Goal: Information Seeking & Learning: Learn about a topic

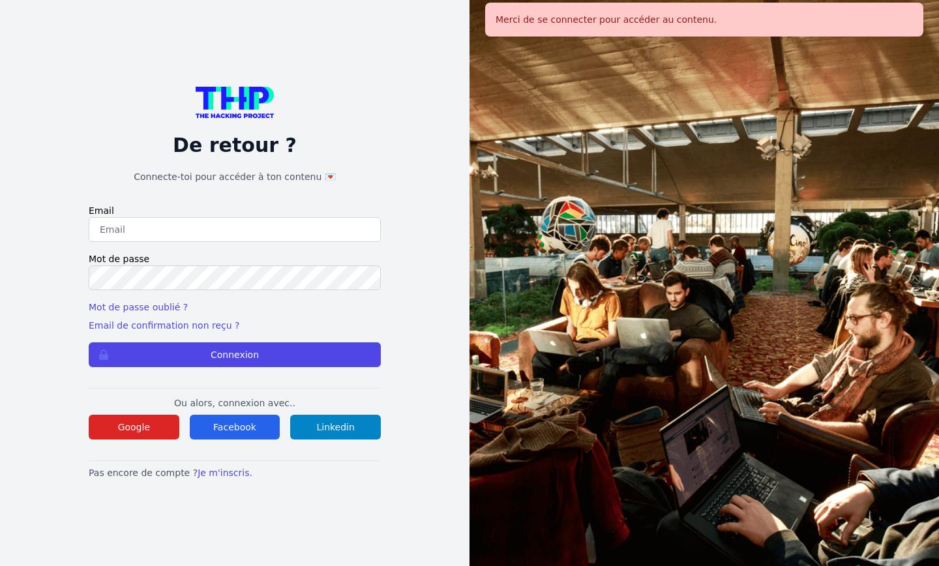
click at [267, 232] on input "email" at bounding box center [235, 229] width 292 height 25
type input "michael.rabarone@gmail.com"
click at [155, 426] on button "Google" at bounding box center [134, 427] width 91 height 25
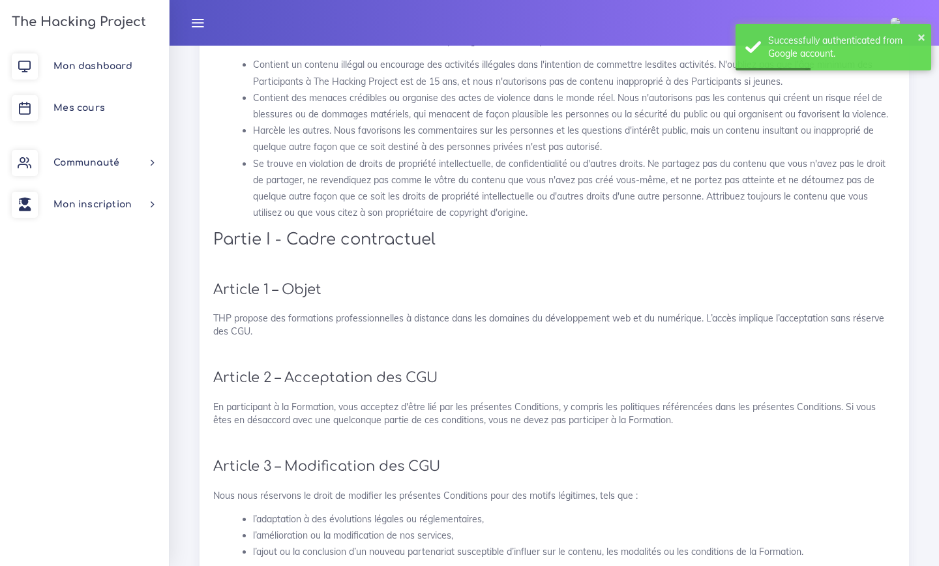
scroll to position [207, 0]
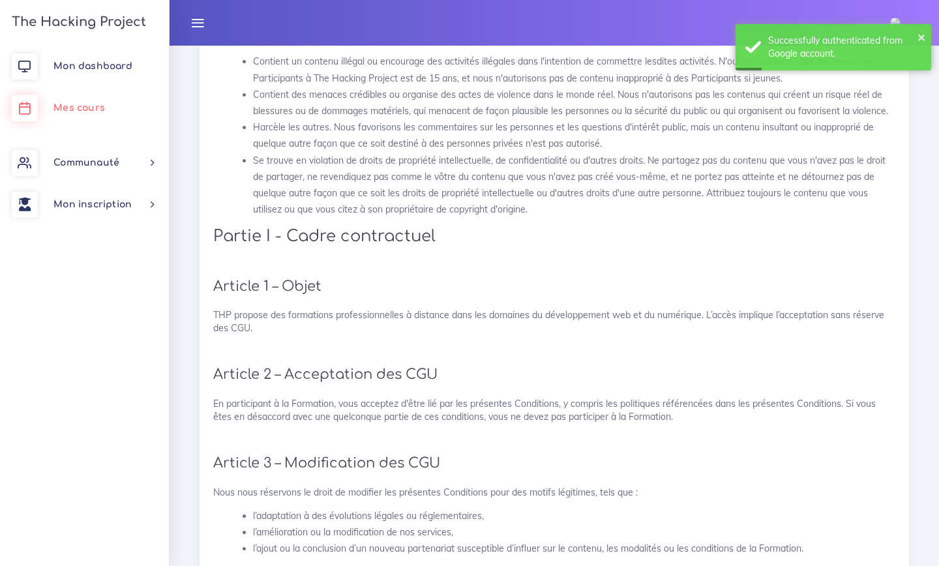
click at [108, 102] on link "Mes cours" at bounding box center [84, 108] width 169 height 42
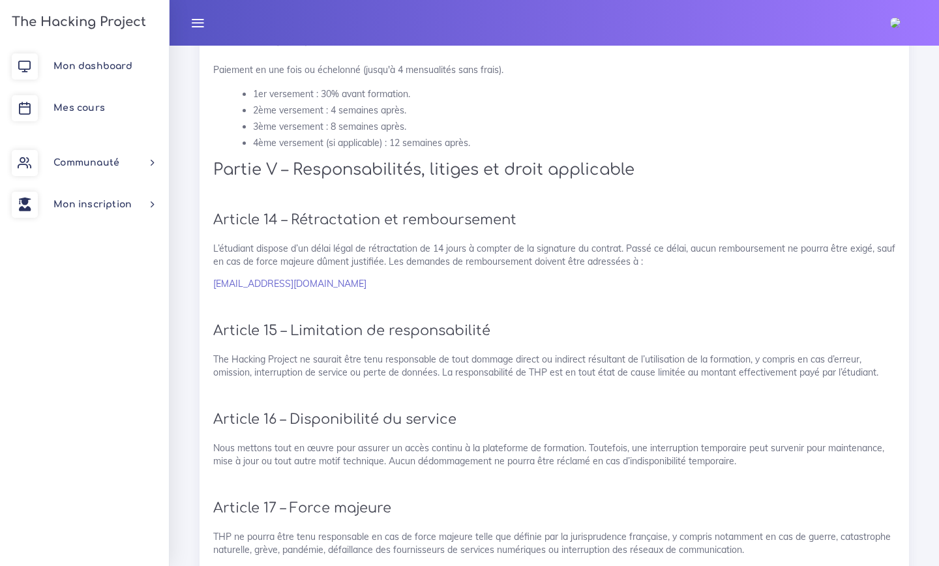
scroll to position [2683, 0]
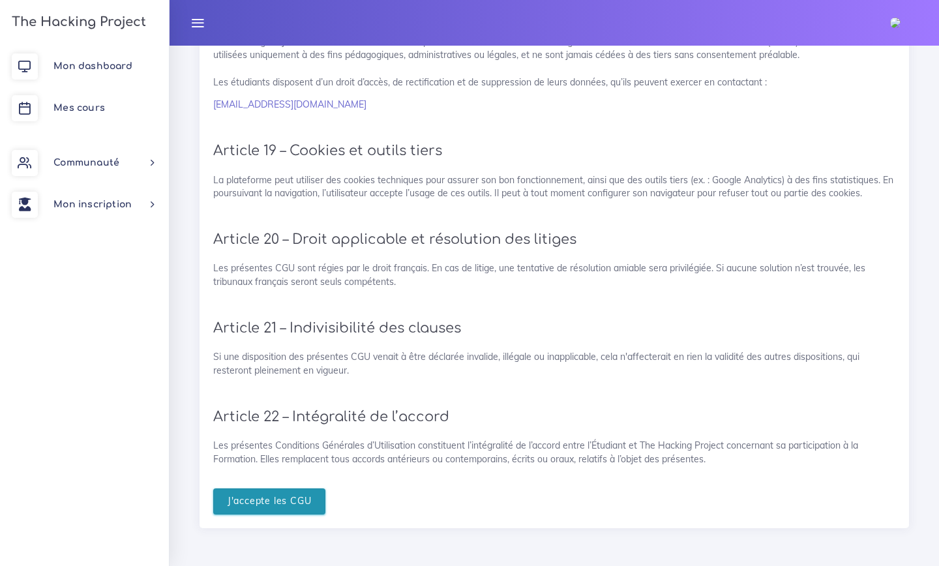
click at [281, 506] on input "J'accepte les CGU" at bounding box center [269, 502] width 113 height 27
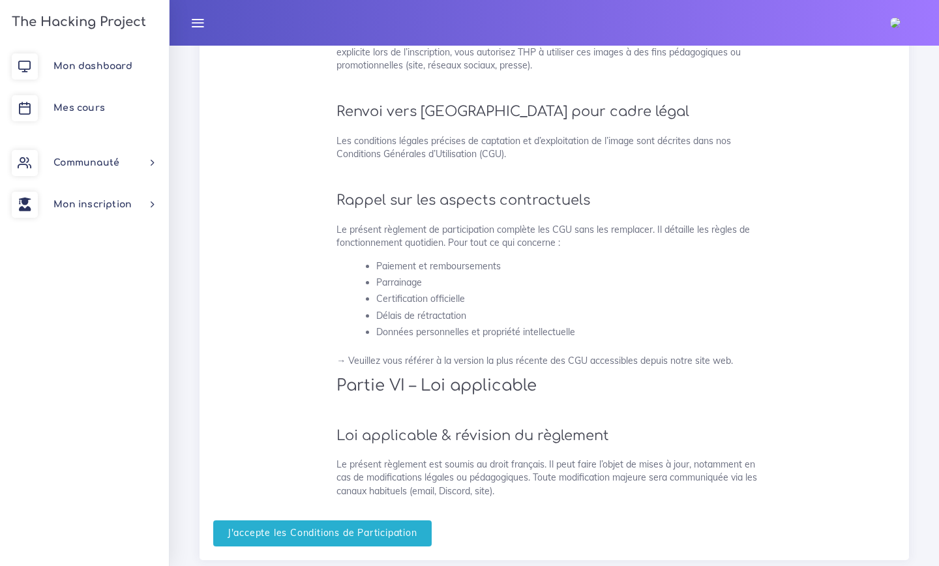
scroll to position [3233, 0]
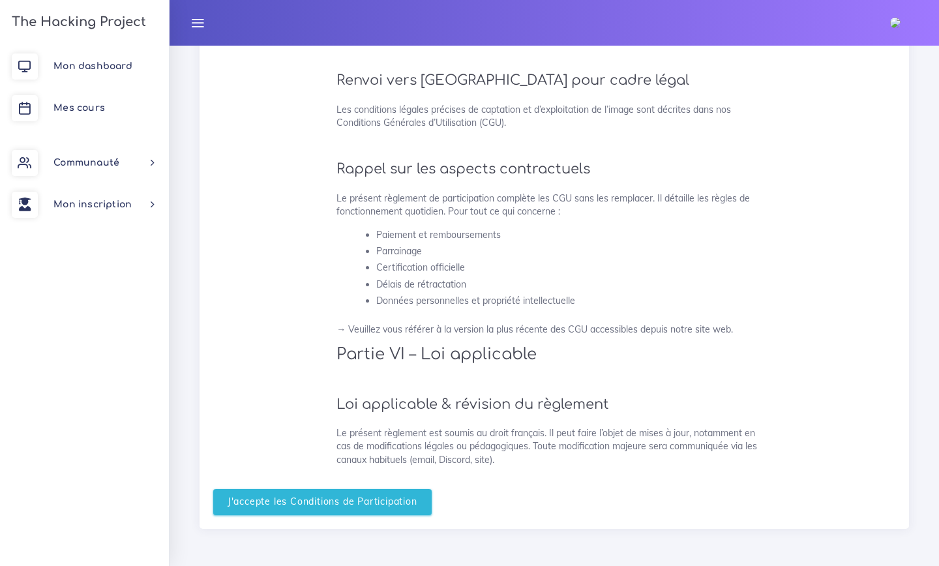
click at [281, 506] on input "J'accepte les Conditions de Participation" at bounding box center [322, 502] width 219 height 27
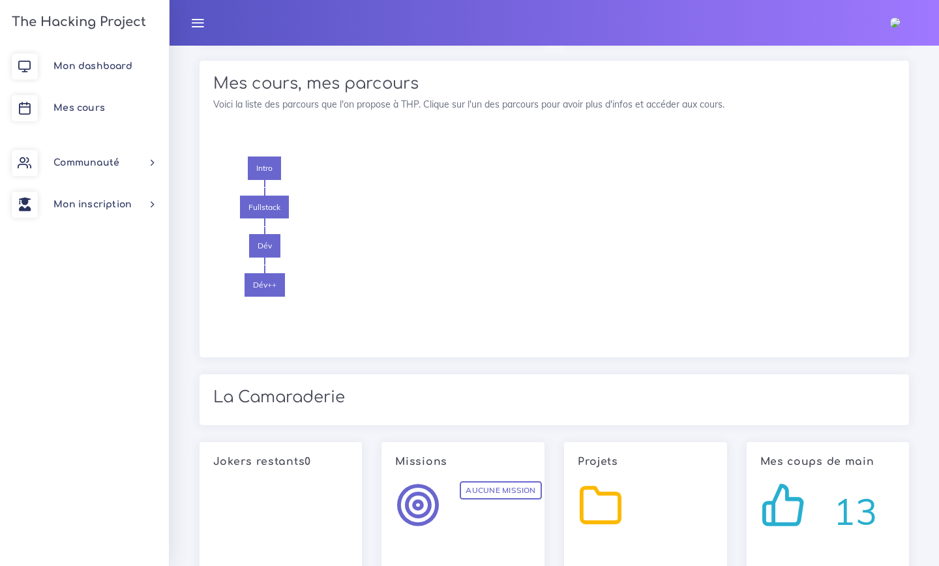
scroll to position [785, 0]
click at [264, 288] on span "Dév++" at bounding box center [265, 284] width 40 height 23
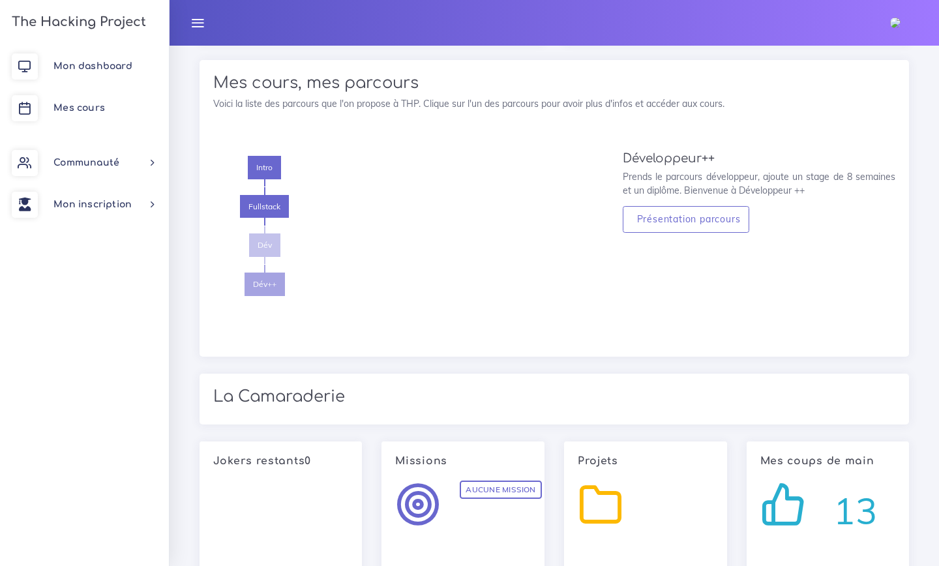
click at [267, 254] on span "Dév" at bounding box center [264, 245] width 31 height 23
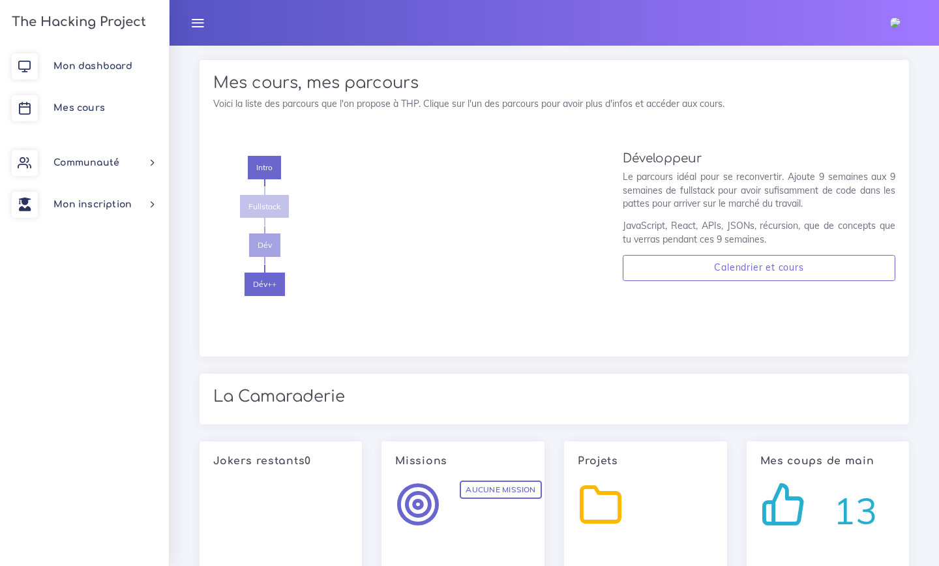
click at [275, 215] on span "Fullstack" at bounding box center [264, 206] width 49 height 23
click at [272, 178] on span "Intro" at bounding box center [264, 167] width 33 height 23
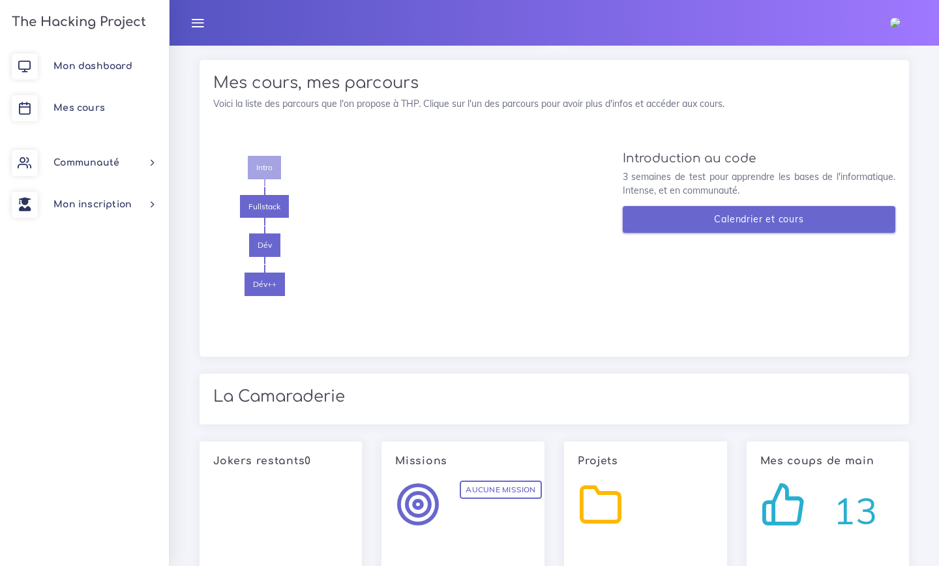
click at [694, 215] on link "Calendrier et cours" at bounding box center [759, 219] width 273 height 27
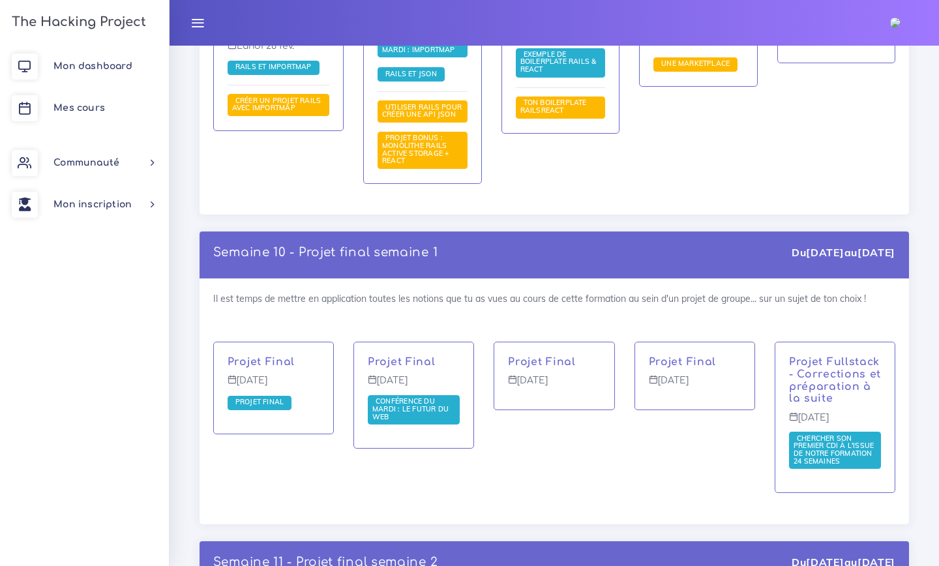
scroll to position [9390, 0]
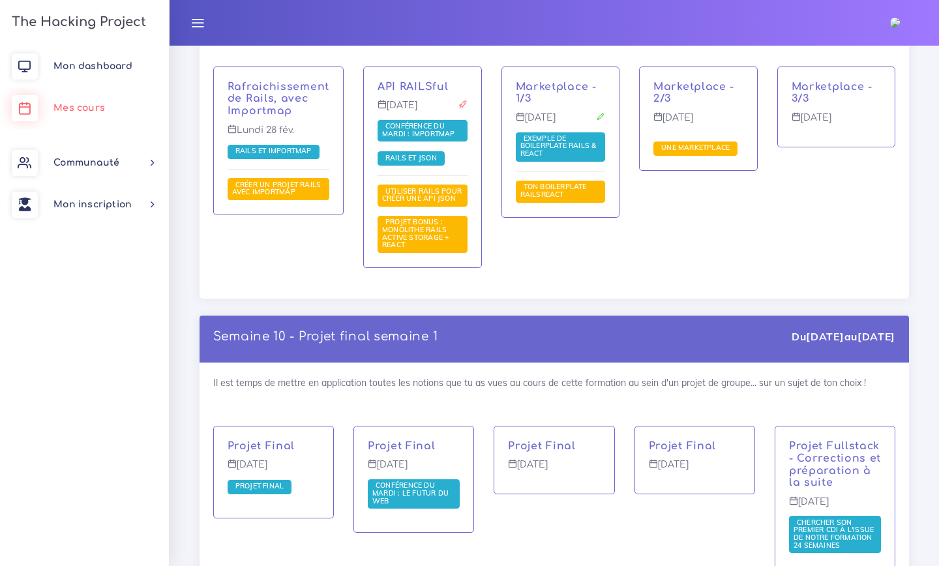
click at [115, 95] on link "Mes cours" at bounding box center [84, 108] width 169 height 42
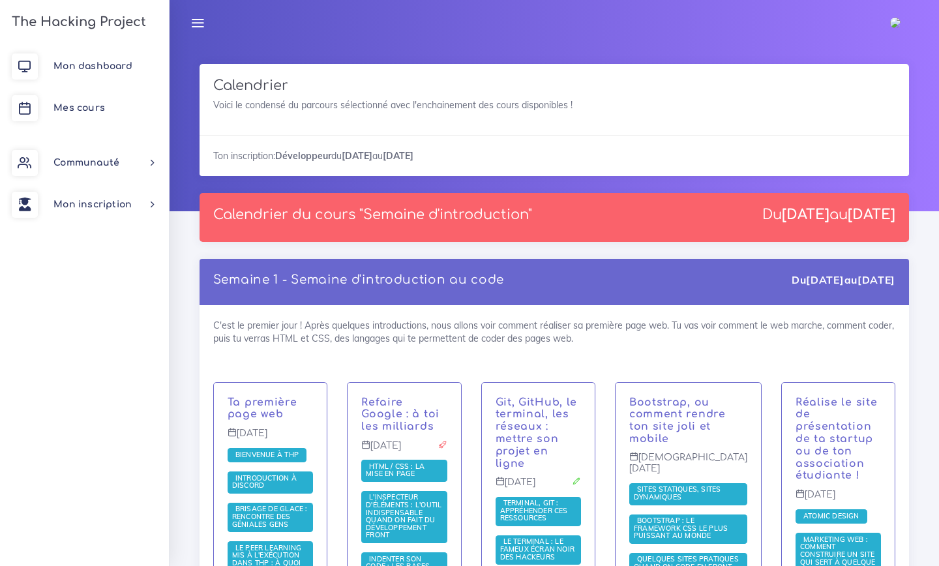
scroll to position [14, 0]
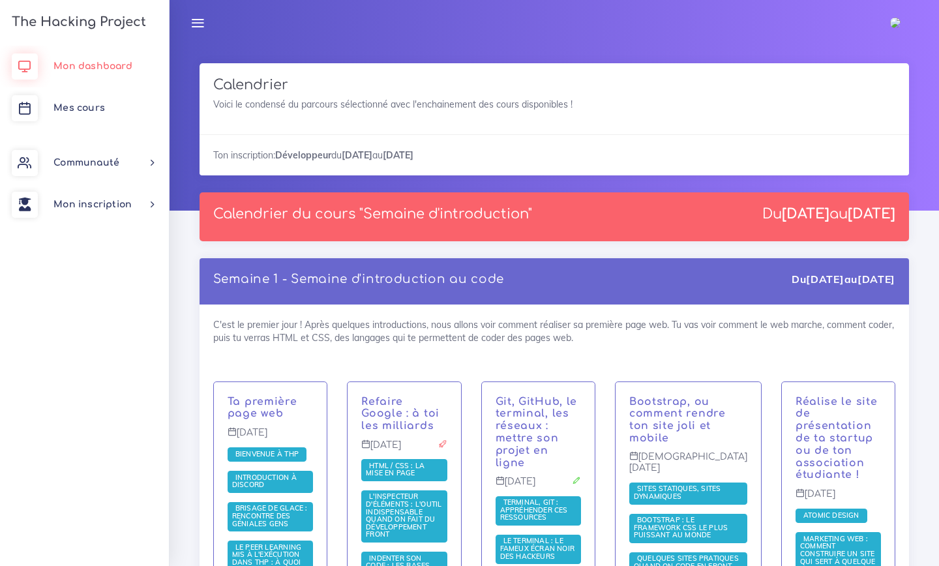
click at [88, 73] on link "Mon dashboard" at bounding box center [84, 67] width 169 height 42
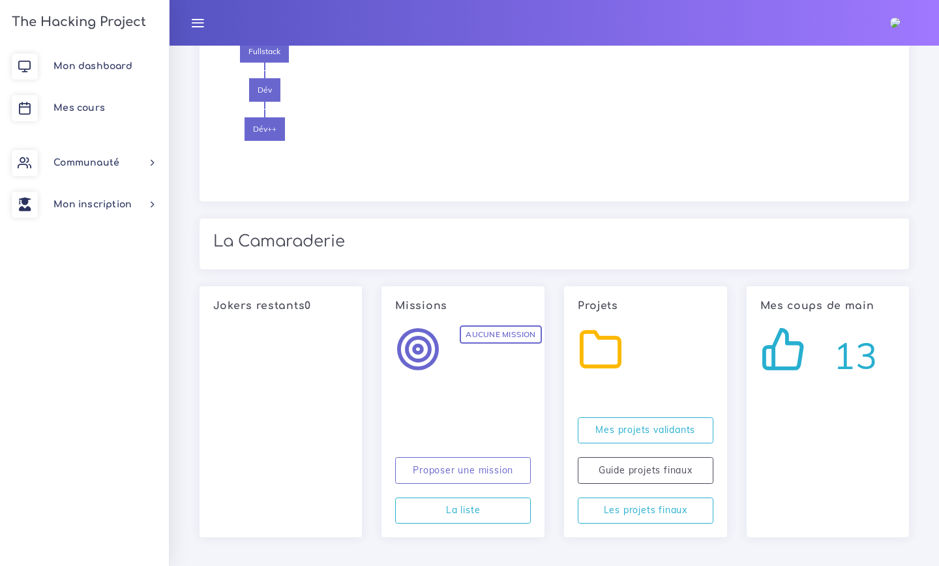
scroll to position [943, 0]
click at [269, 119] on span "Dév++" at bounding box center [265, 126] width 40 height 23
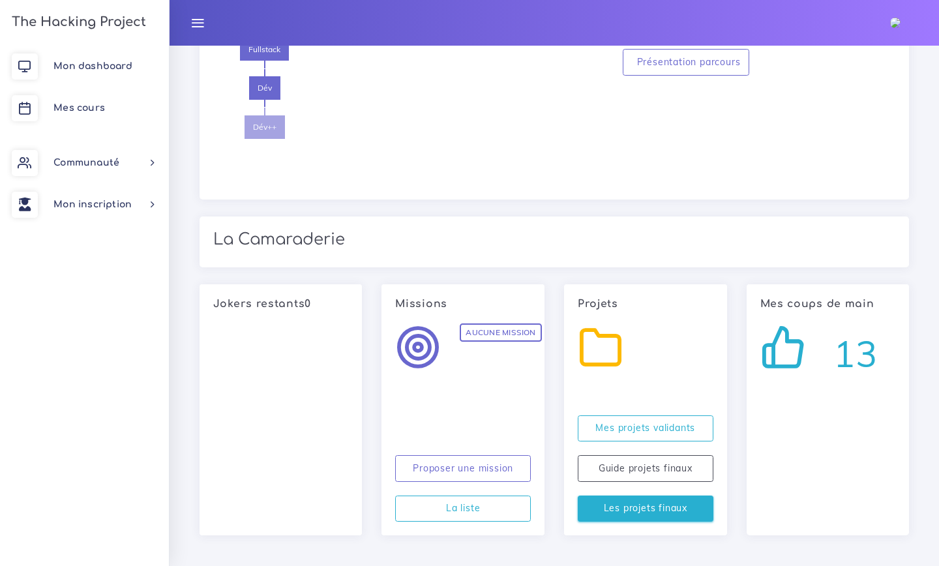
click at [631, 502] on link "Les projets finaux" at bounding box center [646, 509] width 136 height 27
